Goal: Information Seeking & Learning: Learn about a topic

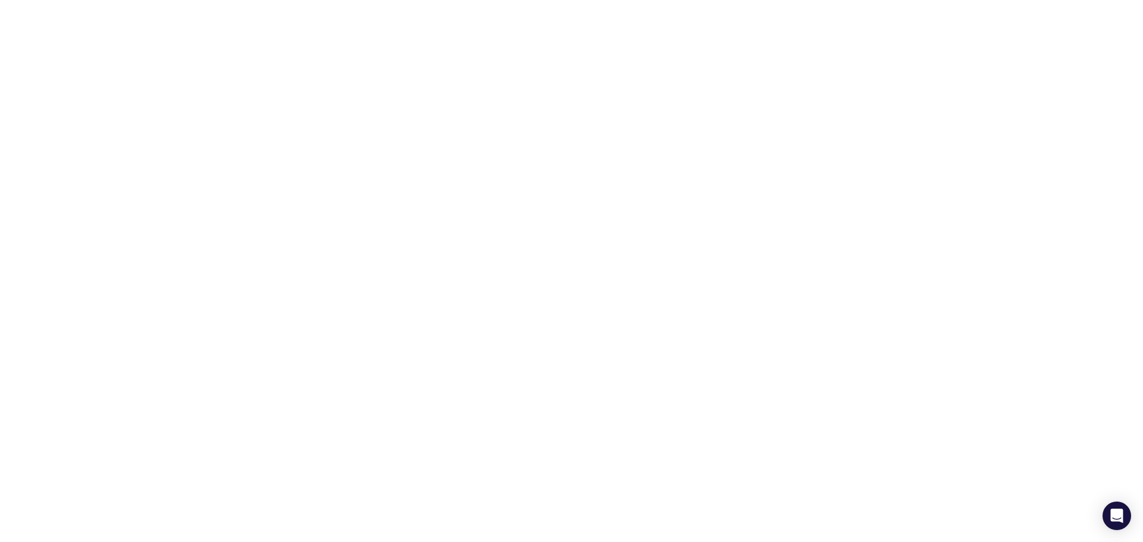
click at [626, 5] on html at bounding box center [571, 2] width 1143 height 5
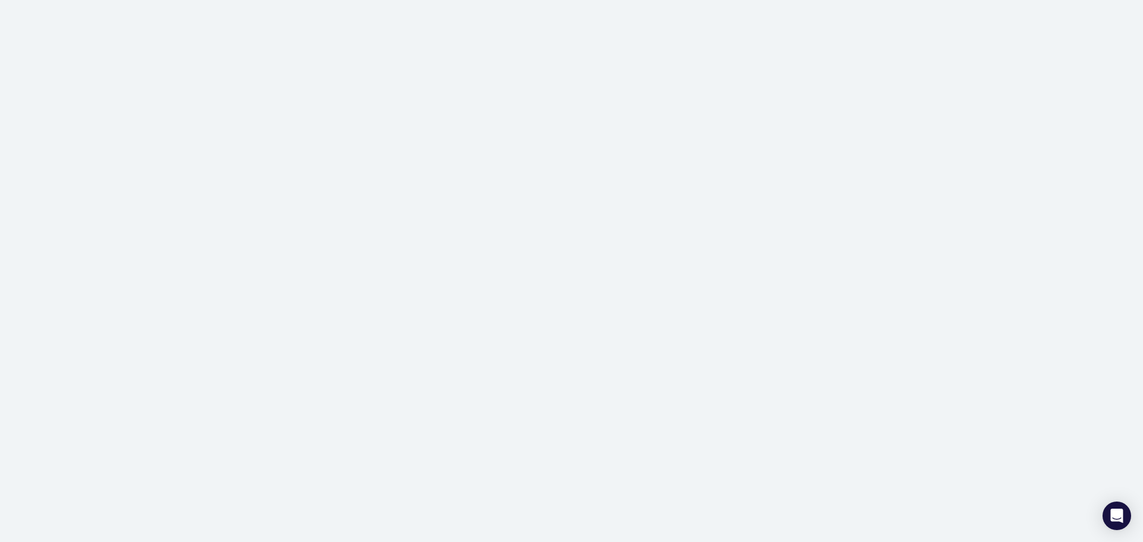
click at [252, 363] on div at bounding box center [571, 271] width 1143 height 542
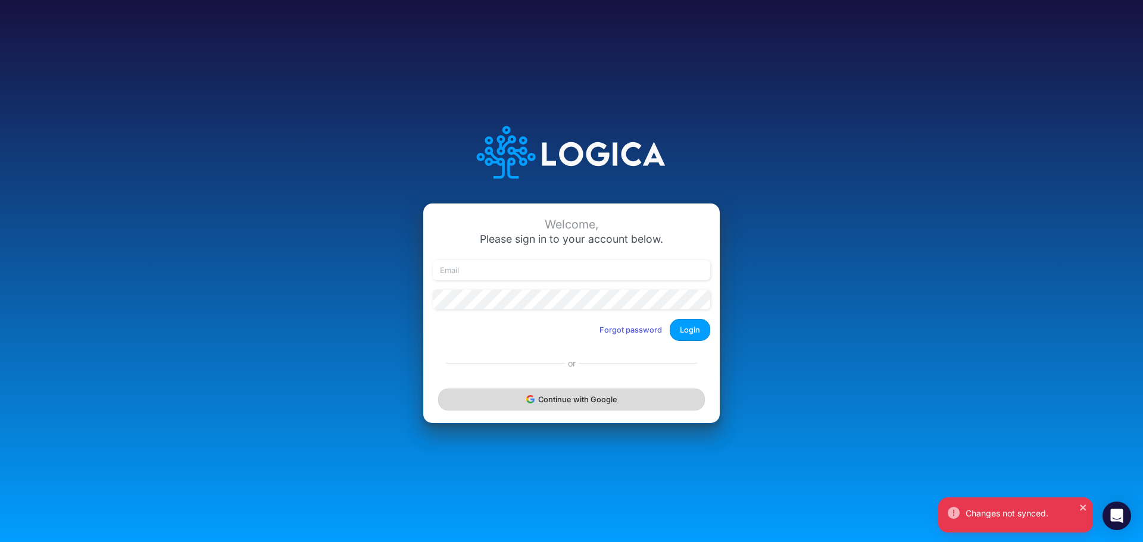
click at [506, 409] on button "Continue with Google" at bounding box center [571, 400] width 267 height 22
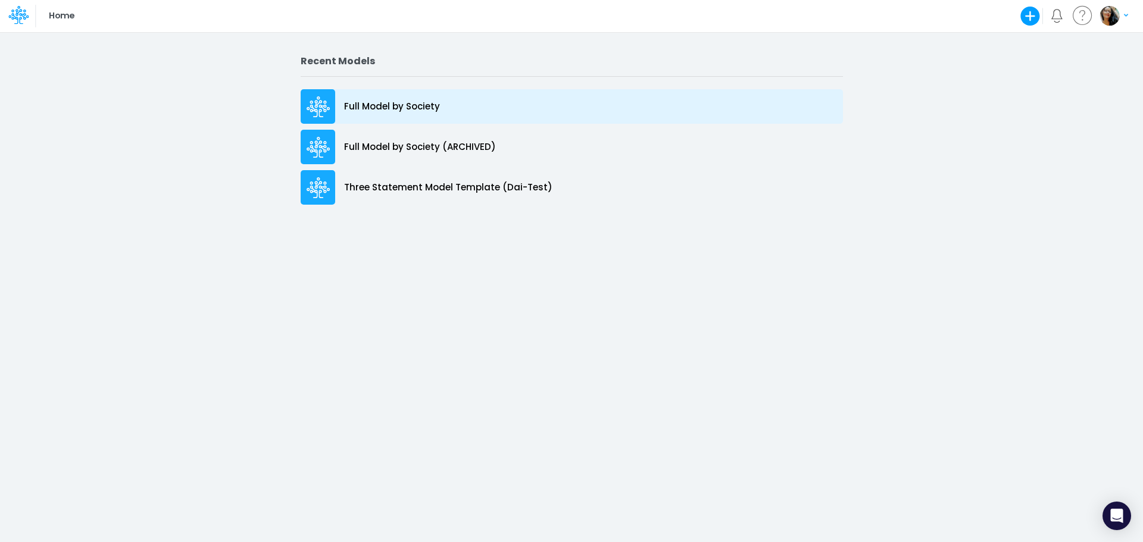
click at [354, 107] on p "Full Model by Society" at bounding box center [392, 107] width 96 height 14
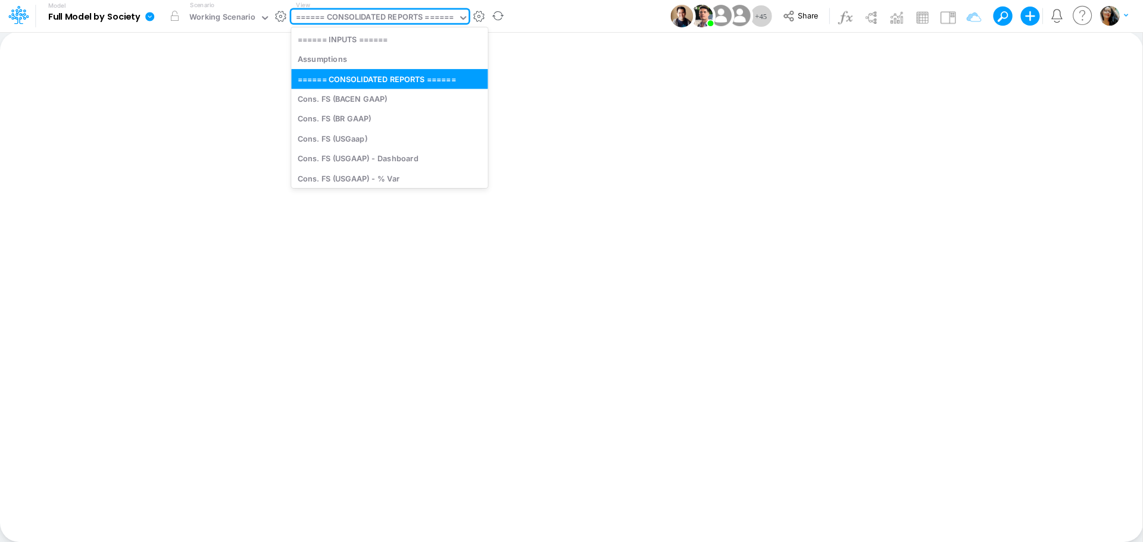
click at [412, 21] on div "====== CONSOLIDATED REPORTS ======" at bounding box center [375, 18] width 158 height 14
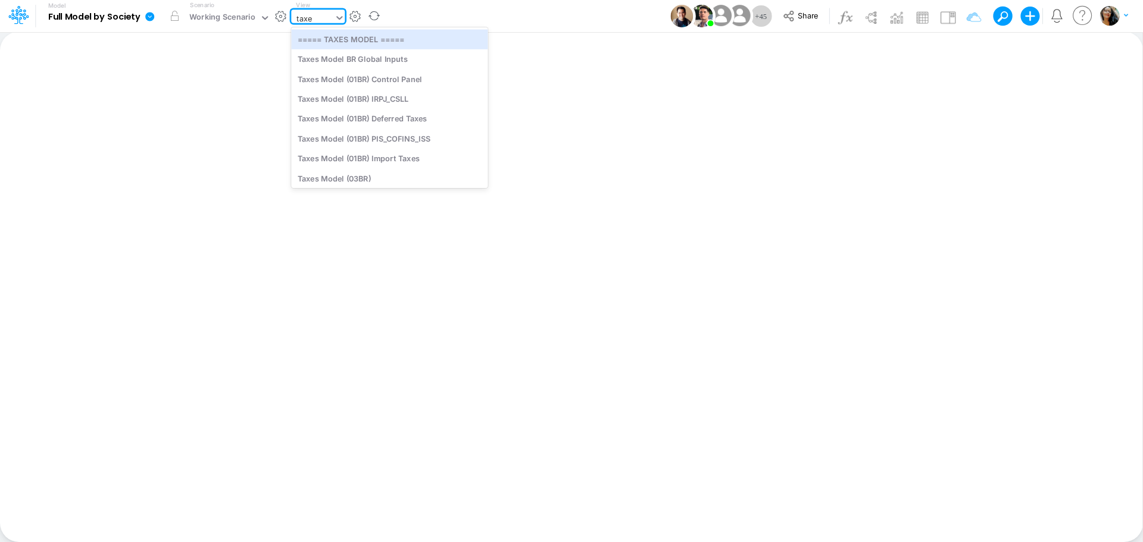
type input "taxes"
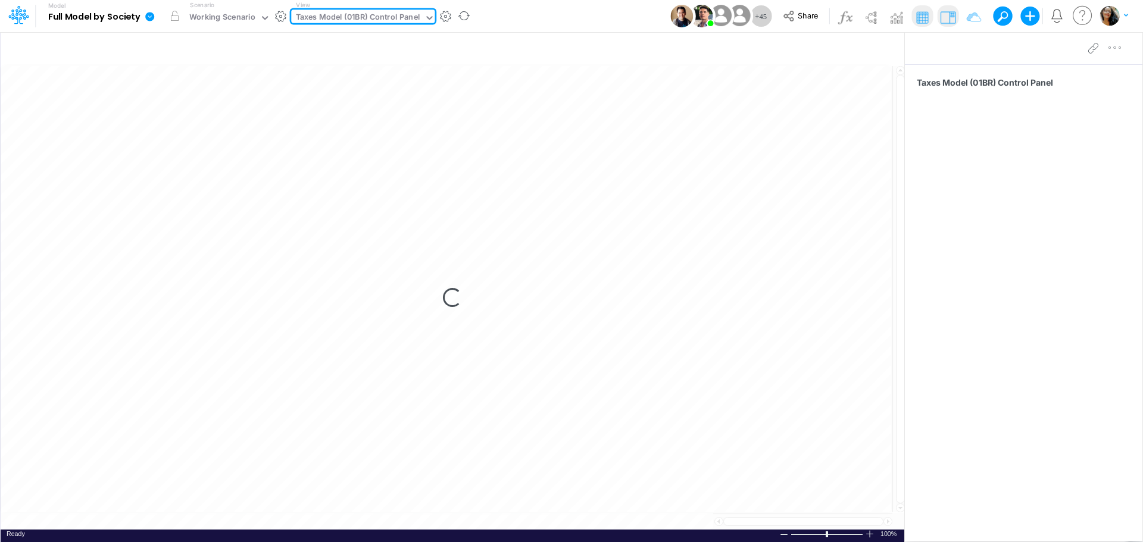
click at [369, 15] on div "Taxes Model (01BR) Control Panel" at bounding box center [358, 18] width 124 height 14
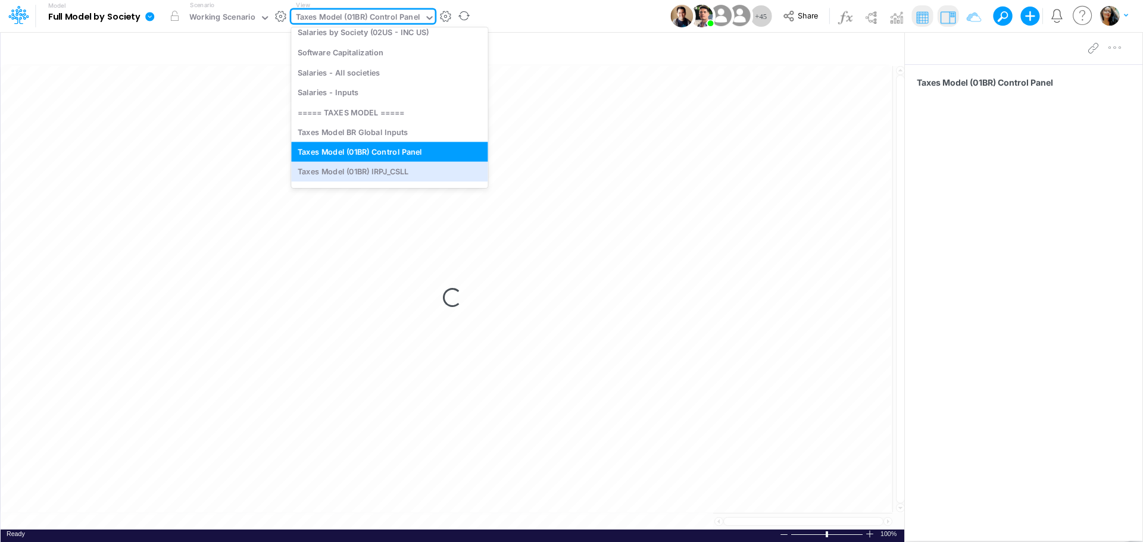
scroll to position [2372, 0]
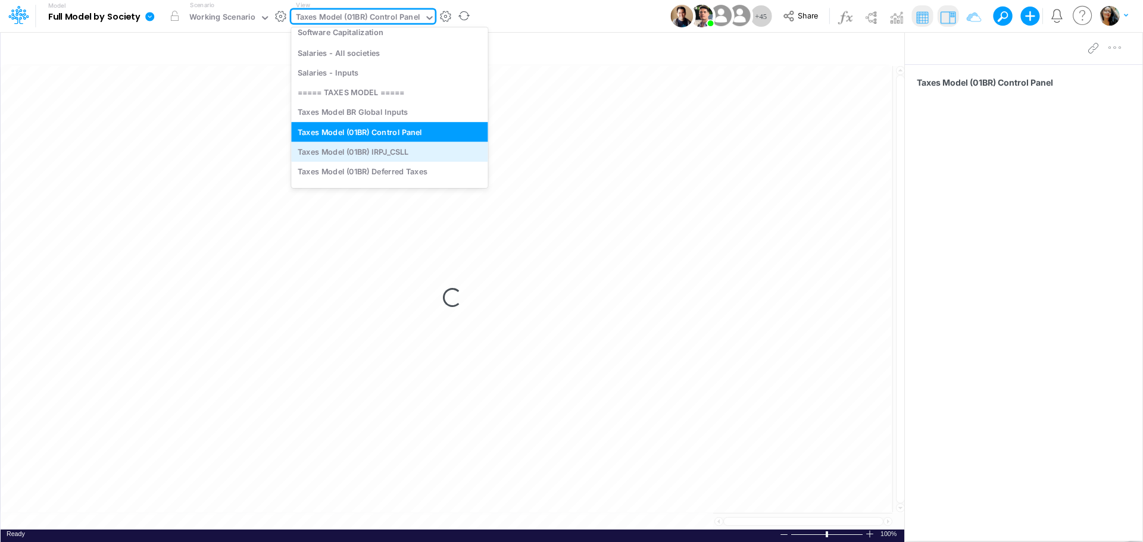
click at [383, 151] on div "Taxes Model (01BR) IRPJ_CSLL" at bounding box center [389, 152] width 196 height 20
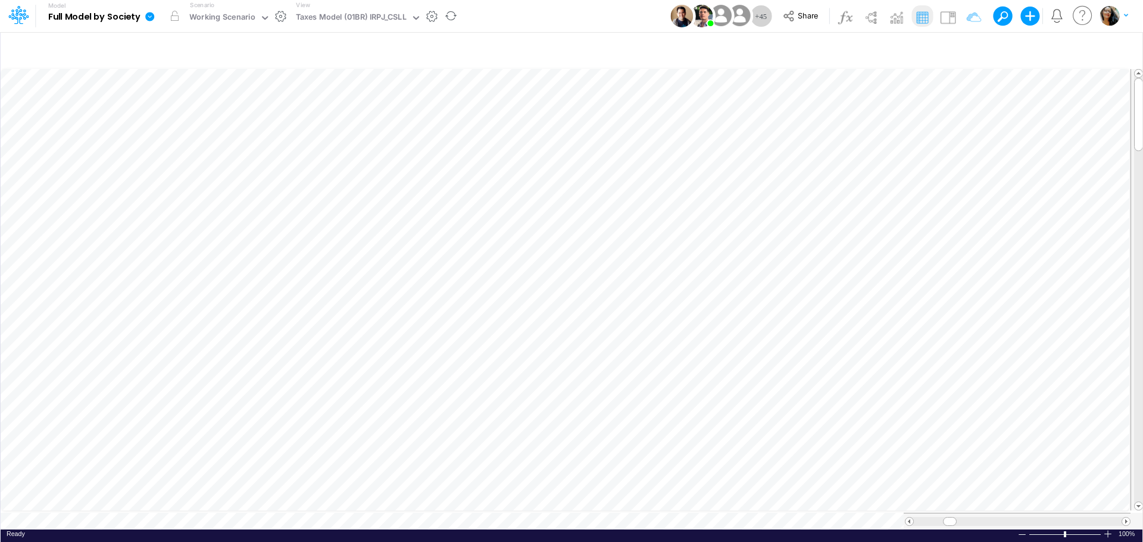
scroll to position [6, 1]
drag, startPoint x: 582, startPoint y: 369, endPoint x: 568, endPoint y: 369, distance: 13.7
click at [568, 369] on icon "button" at bounding box center [573, 368] width 18 height 13
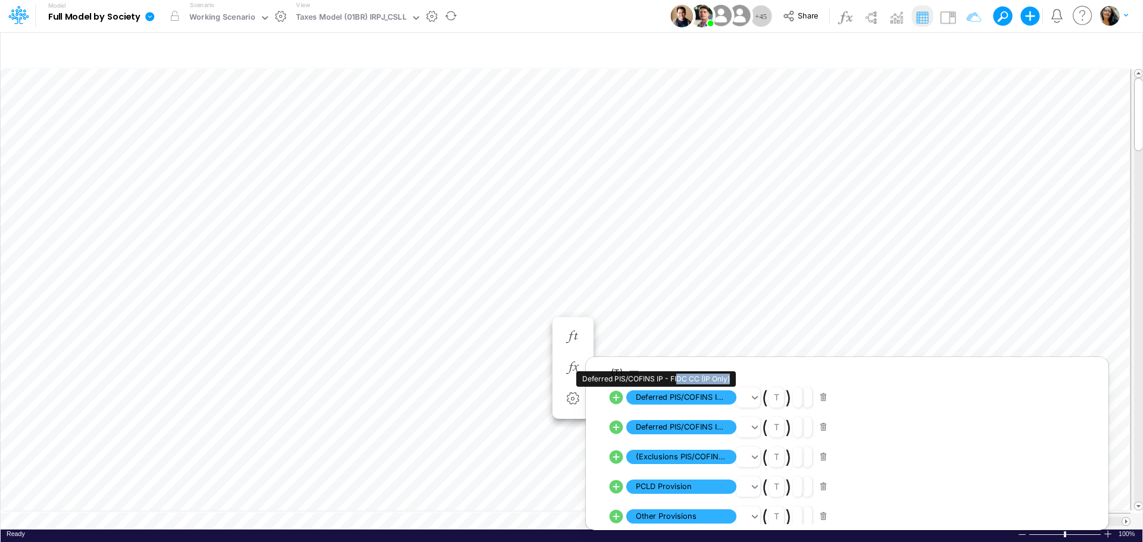
drag, startPoint x: 676, startPoint y: 382, endPoint x: 729, endPoint y: 380, distance: 53.0
click at [729, 380] on div "Deferred PIS/COFINS IP - FIDC CC (IP Only)" at bounding box center [656, 379] width 160 height 15
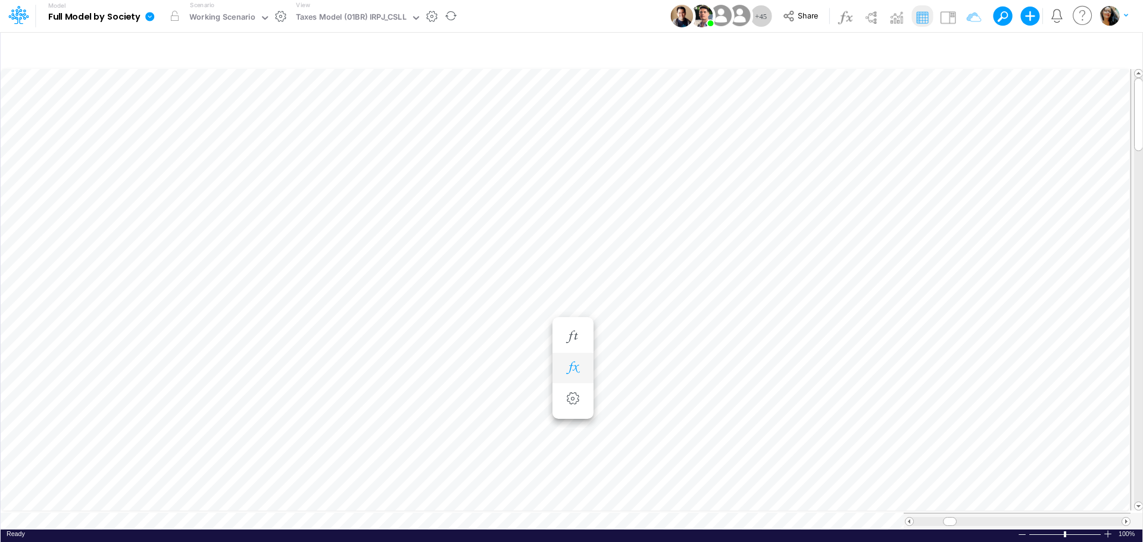
click at [574, 365] on icon "button" at bounding box center [573, 368] width 18 height 13
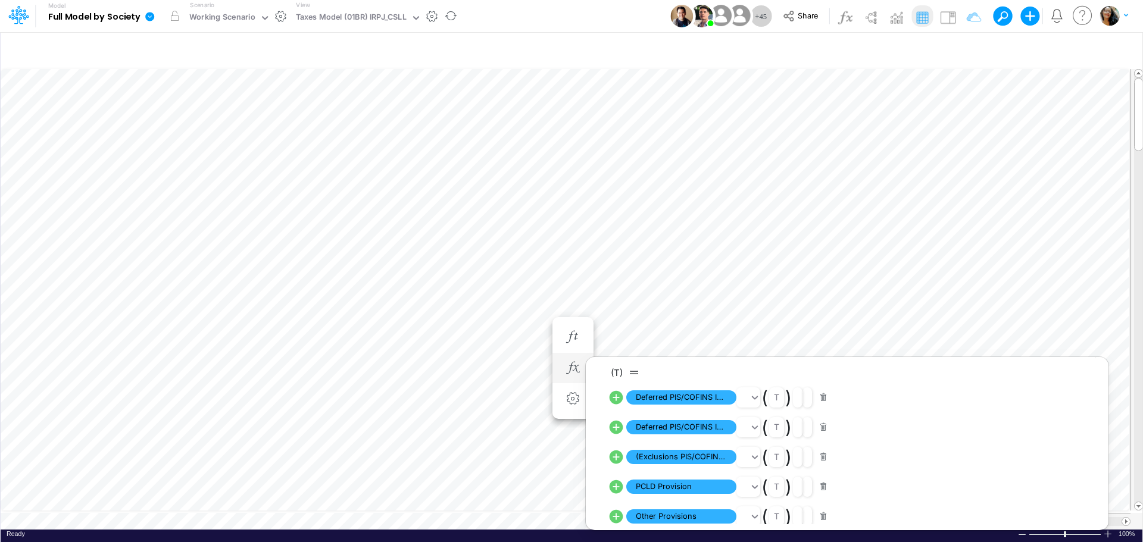
click at [617, 401] on icon at bounding box center [617, 398] width 14 height 14
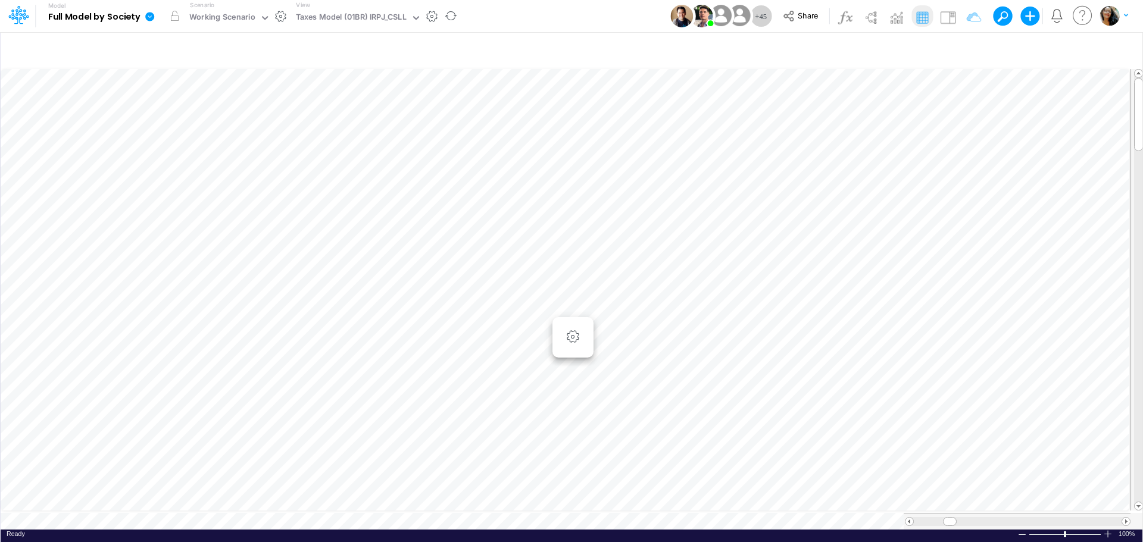
scroll to position [6, 1]
click at [570, 322] on icon "button" at bounding box center [573, 320] width 18 height 13
click at [579, 244] on icon "button" at bounding box center [573, 249] width 18 height 13
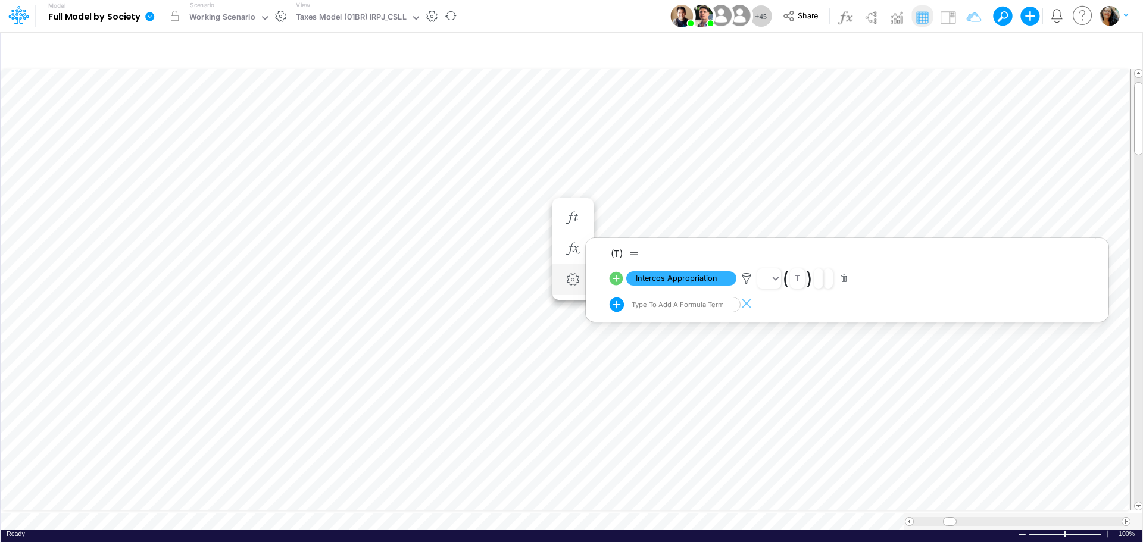
scroll to position [6, 1]
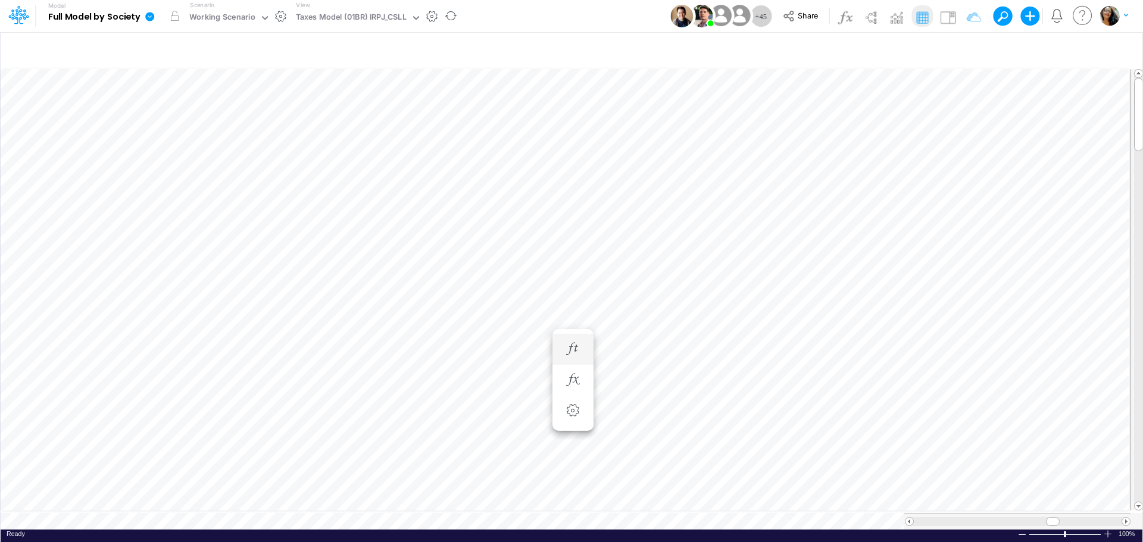
scroll to position [6, 1]
